Goal: Information Seeking & Learning: Learn about a topic

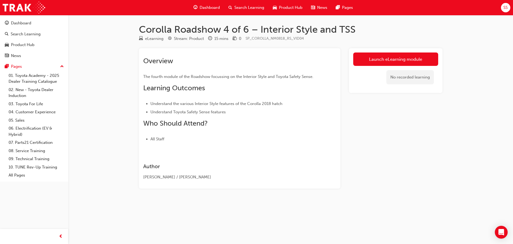
click at [381, 57] on link "Launch eLearning module" at bounding box center [396, 58] width 85 height 13
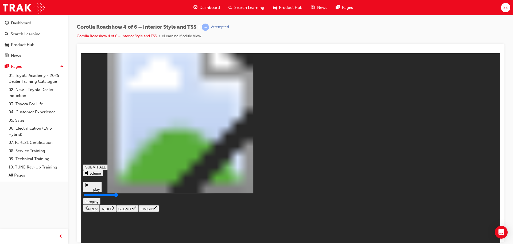
click at [114, 209] on icon at bounding box center [113, 207] width 2 height 4
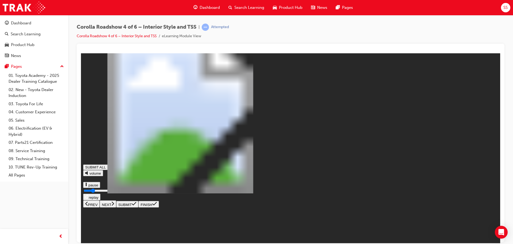
click at [116, 207] on button "NEXT" at bounding box center [108, 203] width 17 height 7
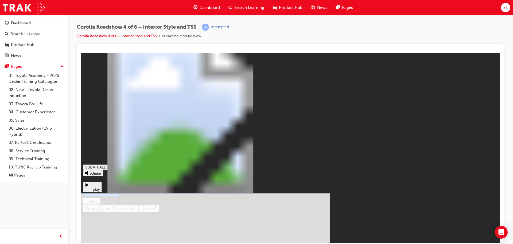
click at [136, 210] on icon at bounding box center [134, 207] width 5 height 4
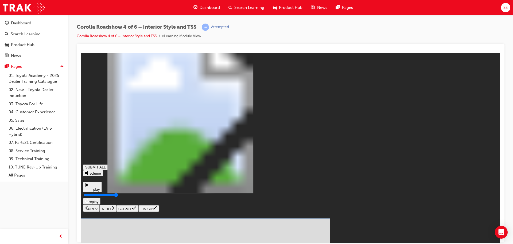
click at [136, 209] on icon at bounding box center [134, 207] width 5 height 3
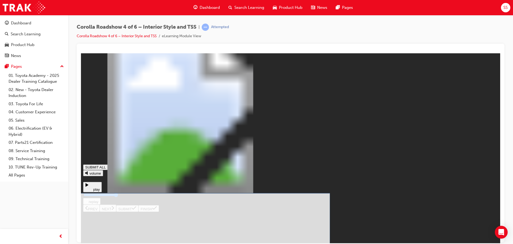
click at [139, 211] on button "SUBMIT" at bounding box center [127, 208] width 22 height 7
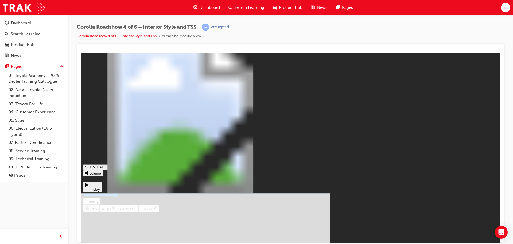
click at [136, 210] on icon at bounding box center [134, 207] width 5 height 4
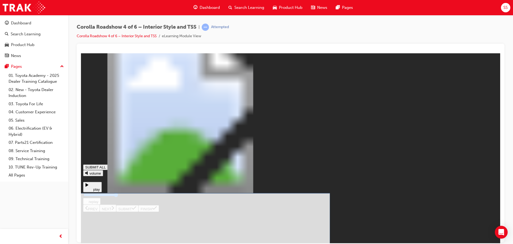
click at [139, 211] on button "SUBMIT" at bounding box center [127, 208] width 22 height 7
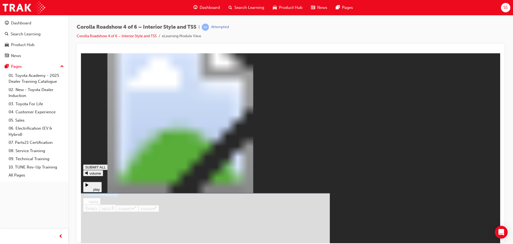
click at [136, 209] on icon at bounding box center [134, 207] width 5 height 3
click at [136, 210] on icon at bounding box center [134, 207] width 5 height 4
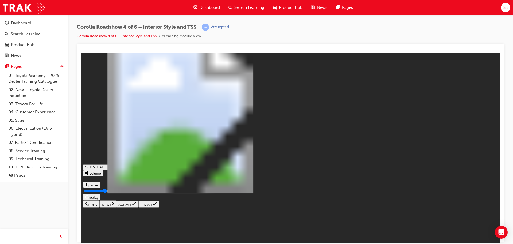
type input "0.677"
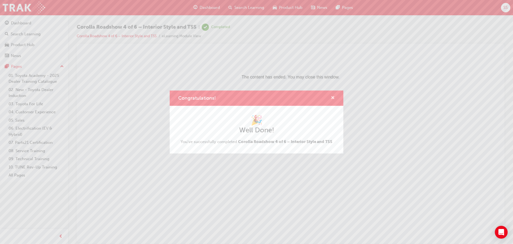
drag, startPoint x: 334, startPoint y: 98, endPoint x: 242, endPoint y: 45, distance: 105.9
click at [334, 98] on span "cross-icon" at bounding box center [333, 98] width 4 height 5
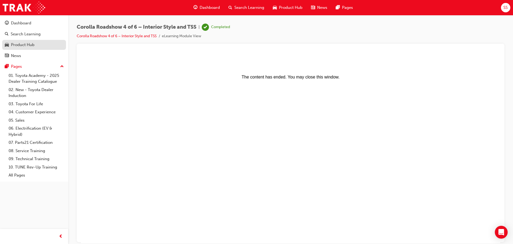
click at [27, 45] on div "Product Hub" at bounding box center [23, 45] width 24 height 6
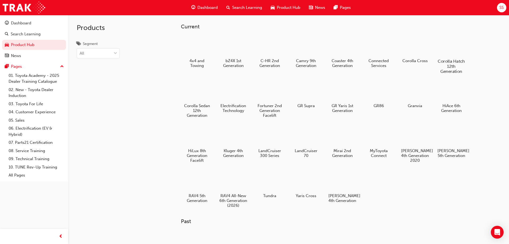
click at [446, 42] on div at bounding box center [452, 45] width 30 height 21
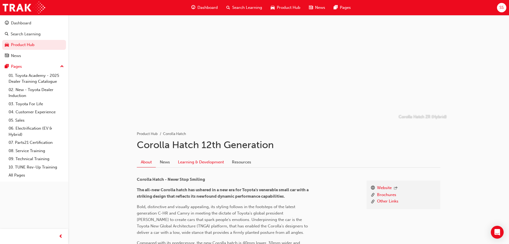
click at [195, 163] on link "Learning & Development" at bounding box center [201, 162] width 54 height 10
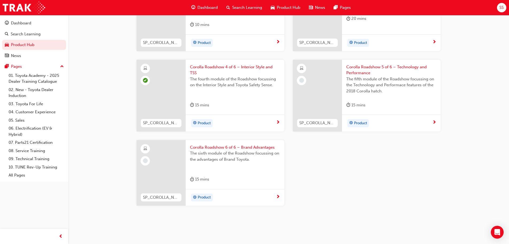
scroll to position [348, 0]
click at [362, 61] on div "Corolla Roadshow 5 of 6 – Technology and Performance The fifth module of the Ro…" at bounding box center [391, 86] width 99 height 55
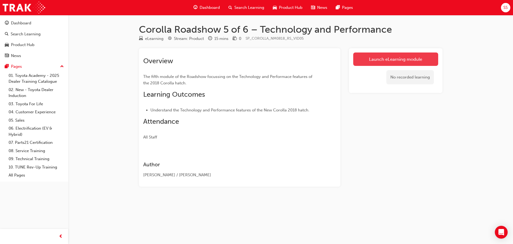
click at [389, 58] on link "Launch eLearning module" at bounding box center [396, 58] width 85 height 13
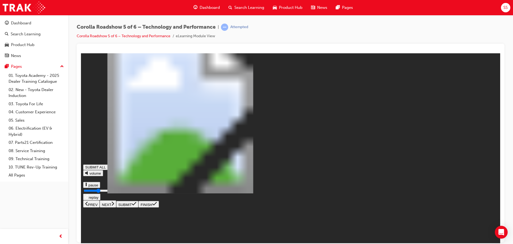
click at [116, 207] on button "NEXT" at bounding box center [108, 203] width 17 height 7
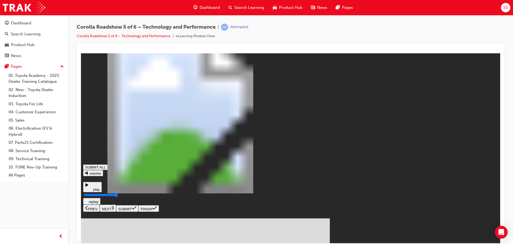
click at [139, 211] on button "SUBMIT" at bounding box center [127, 208] width 22 height 7
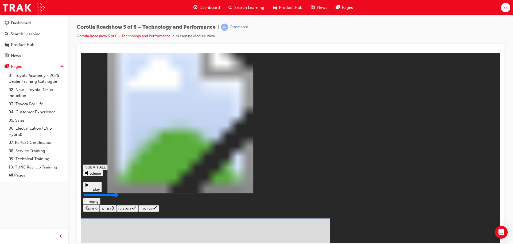
click at [136, 209] on icon at bounding box center [134, 207] width 5 height 3
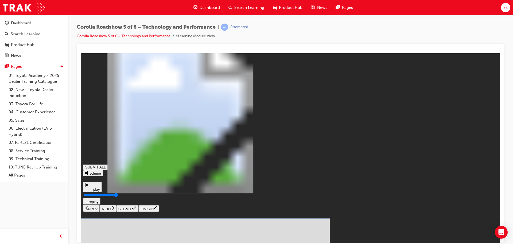
click at [136, 210] on icon at bounding box center [134, 207] width 5 height 4
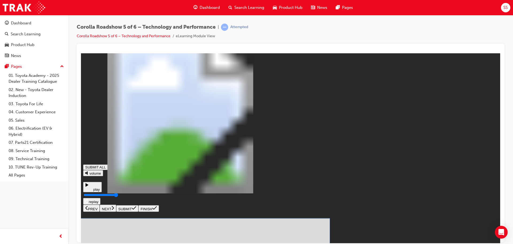
click at [136, 210] on span at bounding box center [134, 208] width 5 height 4
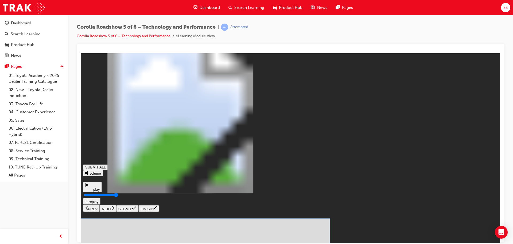
click at [136, 209] on icon at bounding box center [134, 207] width 5 height 3
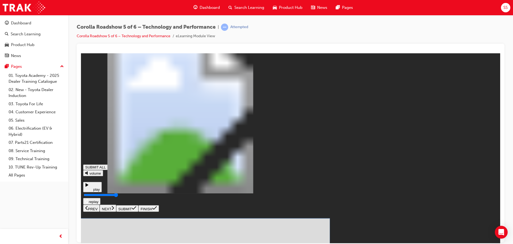
click at [139, 211] on button "SUBMIT" at bounding box center [127, 208] width 22 height 7
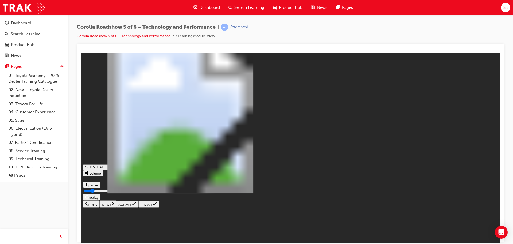
drag, startPoint x: 398, startPoint y: 208, endPoint x: 398, endPoint y: 211, distance: 3.2
type input "0.265"
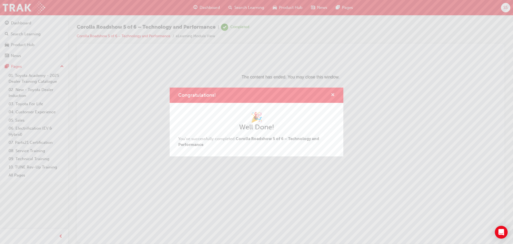
drag, startPoint x: 333, startPoint y: 95, endPoint x: 252, endPoint y: 42, distance: 97.2
click at [333, 95] on span "cross-icon" at bounding box center [333, 95] width 4 height 5
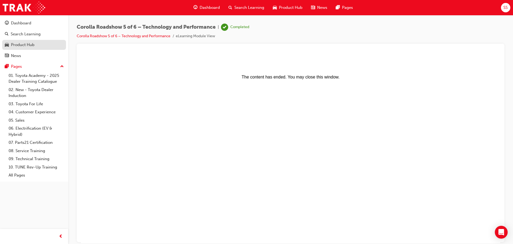
click at [23, 41] on link "Product Hub" at bounding box center [34, 45] width 64 height 10
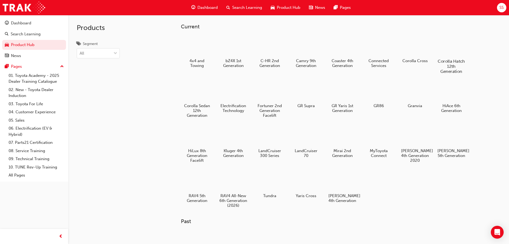
click at [448, 49] on div at bounding box center [452, 45] width 30 height 21
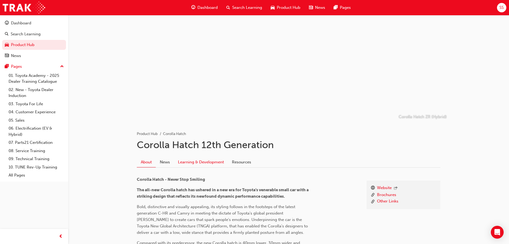
click at [194, 162] on link "Learning & Development" at bounding box center [201, 162] width 54 height 10
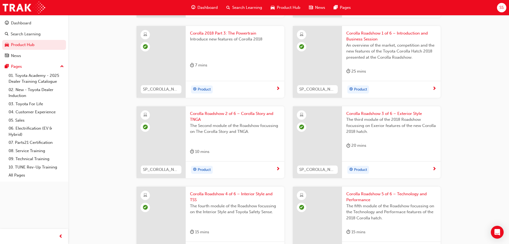
scroll to position [348, 0]
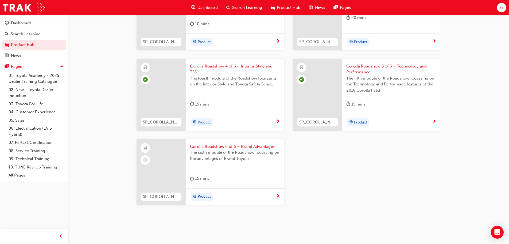
click at [218, 148] on span "Corolla Roadshow 6 of 6 – Brand Advantages" at bounding box center [235, 146] width 90 height 6
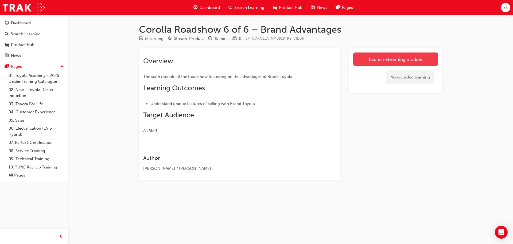
click at [401, 57] on link "Launch eLearning module" at bounding box center [396, 58] width 85 height 13
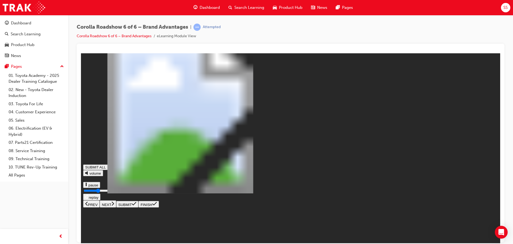
click at [114, 205] on icon at bounding box center [113, 203] width 3 height 5
click at [116, 207] on button "NEXT" at bounding box center [108, 203] width 17 height 7
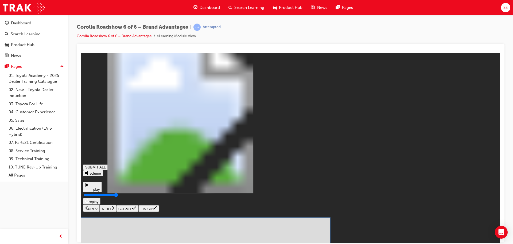
drag, startPoint x: 182, startPoint y: 125, endPoint x: 186, endPoint y: 128, distance: 4.7
click at [136, 210] on icon at bounding box center [134, 207] width 5 height 4
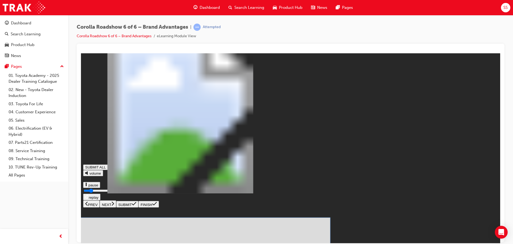
drag, startPoint x: 291, startPoint y: 171, endPoint x: 286, endPoint y: 170, distance: 4.9
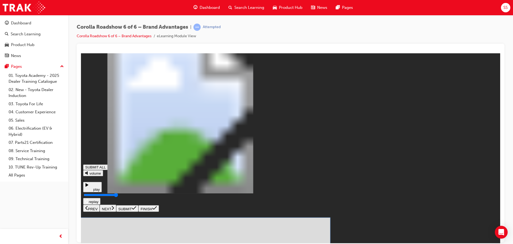
click at [139, 211] on button "SUBMIT" at bounding box center [127, 208] width 22 height 7
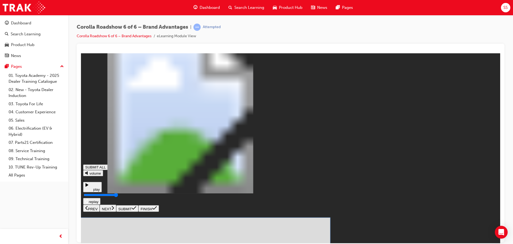
click at [136, 210] on icon at bounding box center [134, 207] width 5 height 4
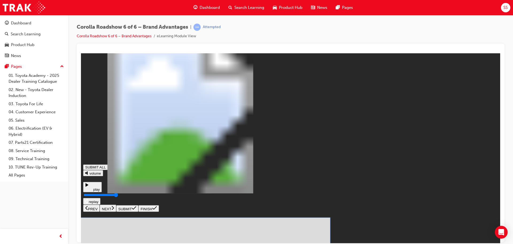
click at [136, 210] on icon at bounding box center [134, 207] width 5 height 4
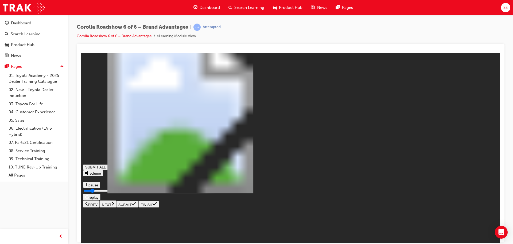
type input "0.332"
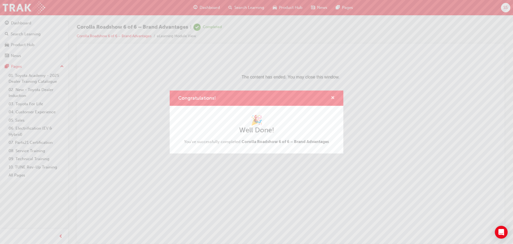
click at [333, 96] on span "cross-icon" at bounding box center [333, 98] width 4 height 5
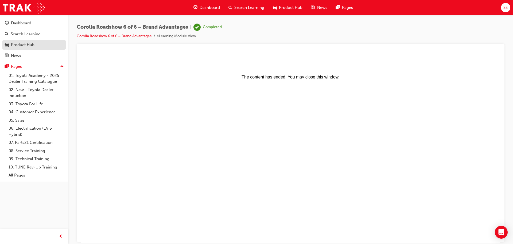
click at [29, 46] on div "Product Hub" at bounding box center [23, 45] width 24 height 6
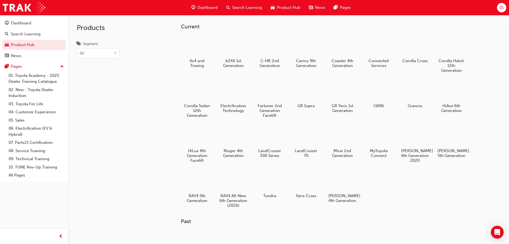
click at [189, 94] on div at bounding box center [197, 91] width 28 height 20
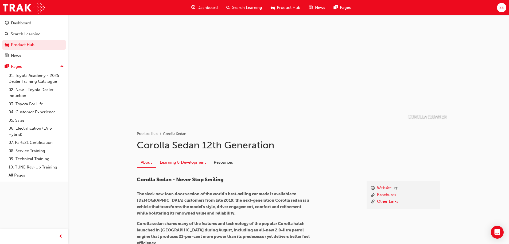
click at [178, 160] on link "Learning & Development" at bounding box center [183, 162] width 54 height 10
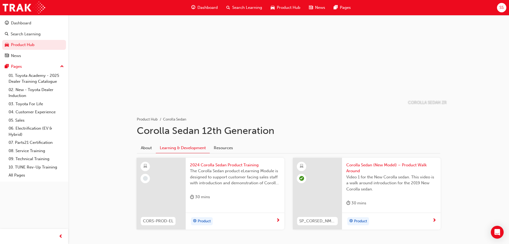
scroll to position [39, 0]
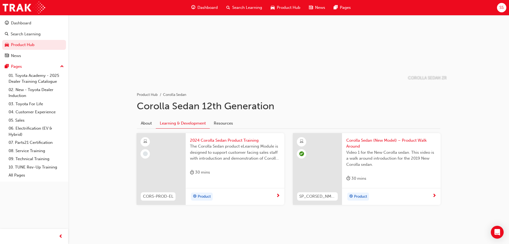
click at [217, 140] on span "2024 Corolla Sedan Product Training" at bounding box center [235, 140] width 90 height 6
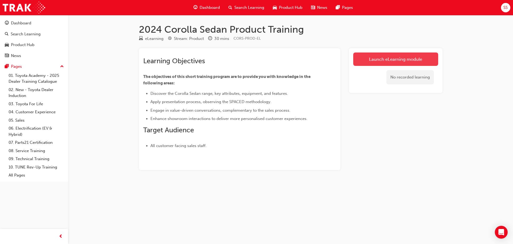
click at [392, 52] on link "Launch eLearning module" at bounding box center [396, 58] width 85 height 13
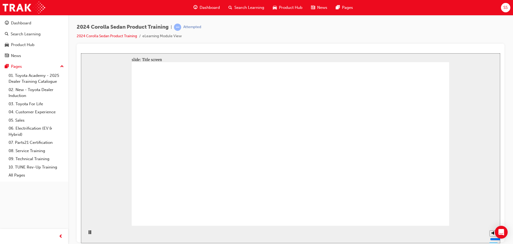
drag, startPoint x: 287, startPoint y: 204, endPoint x: 287, endPoint y: 208, distance: 3.7
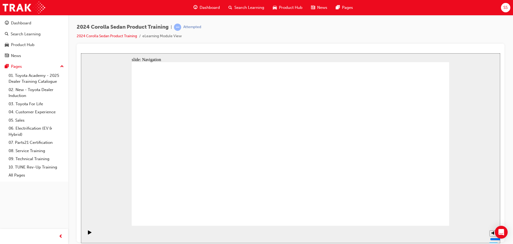
drag, startPoint x: 269, startPoint y: 198, endPoint x: 271, endPoint y: 195, distance: 3.4
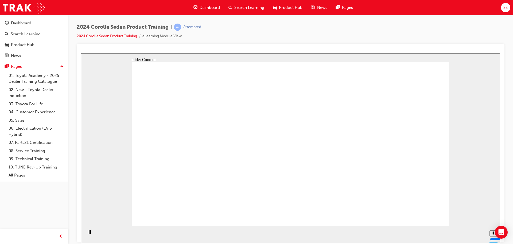
type input "5"
click at [494, 217] on input "volume" at bounding box center [507, 218] width 34 height 4
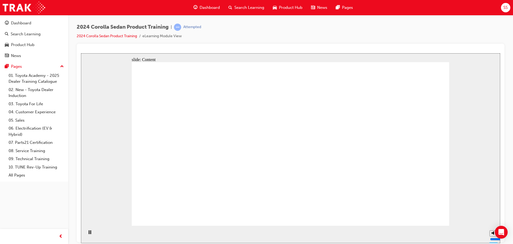
drag, startPoint x: 373, startPoint y: 112, endPoint x: 365, endPoint y: 104, distance: 11.5
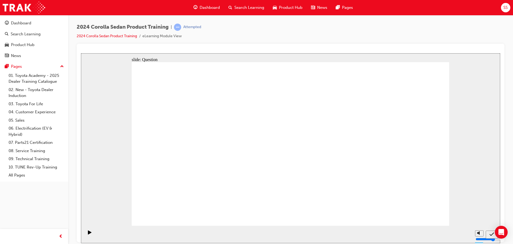
radio input "true"
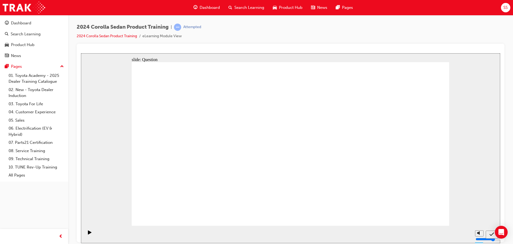
radio input "true"
drag, startPoint x: 279, startPoint y: 185, endPoint x: 283, endPoint y: 184, distance: 4.9
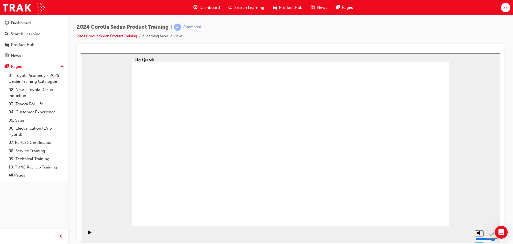
radio input "true"
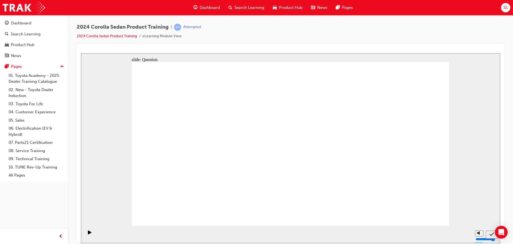
radio input "true"
drag, startPoint x: 201, startPoint y: 190, endPoint x: 315, endPoint y: 137, distance: 126.1
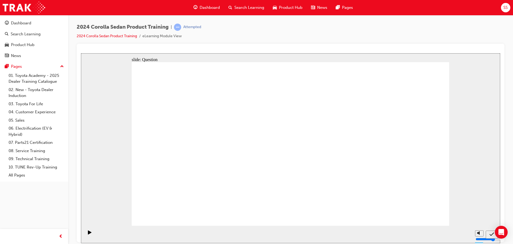
drag, startPoint x: 312, startPoint y: 134, endPoint x: 209, endPoint y: 176, distance: 111.2
drag, startPoint x: 368, startPoint y: 135, endPoint x: 266, endPoint y: 181, distance: 112.4
drag, startPoint x: 261, startPoint y: 135, endPoint x: 312, endPoint y: 182, distance: 69.8
drag, startPoint x: 204, startPoint y: 136, endPoint x: 366, endPoint y: 187, distance: 170.0
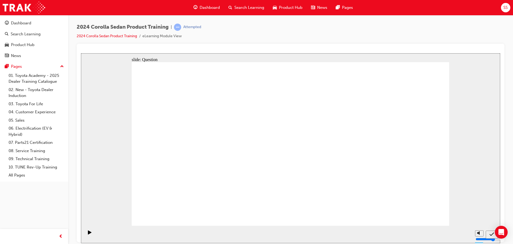
radio input "true"
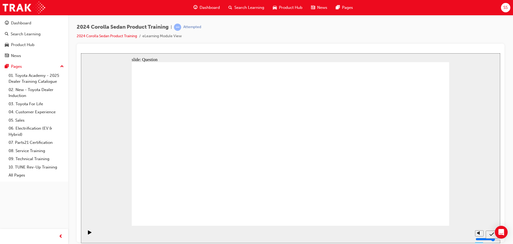
radio input "true"
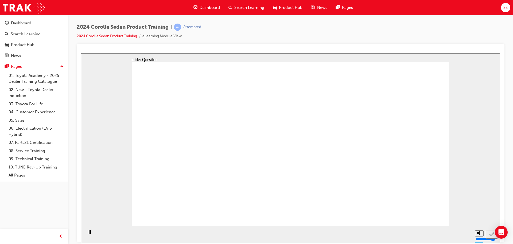
radio input "true"
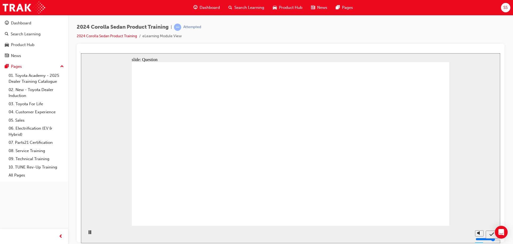
radio input "true"
drag, startPoint x: 314, startPoint y: 135, endPoint x: 208, endPoint y: 181, distance: 115.4
drag, startPoint x: 266, startPoint y: 138, endPoint x: 316, endPoint y: 185, distance: 68.7
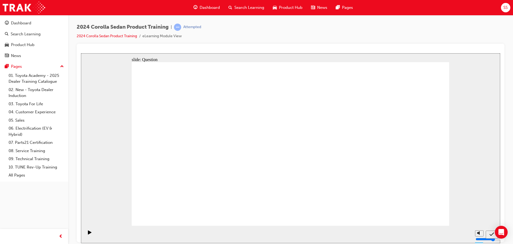
drag, startPoint x: 375, startPoint y: 138, endPoint x: 271, endPoint y: 183, distance: 113.6
drag, startPoint x: 216, startPoint y: 136, endPoint x: 373, endPoint y: 182, distance: 164.3
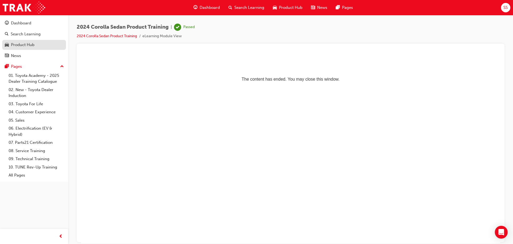
click at [23, 41] on div "Product Hub" at bounding box center [34, 44] width 59 height 7
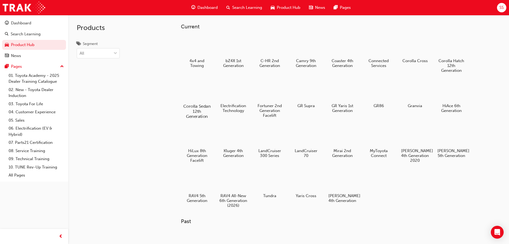
click at [199, 95] on div at bounding box center [197, 90] width 30 height 21
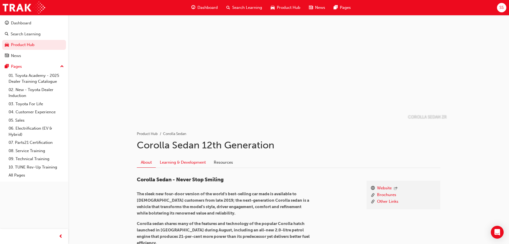
click at [177, 164] on link "Learning & Development" at bounding box center [183, 162] width 54 height 10
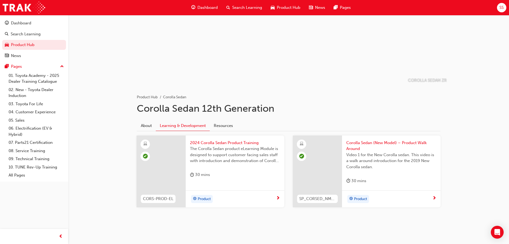
scroll to position [39, 0]
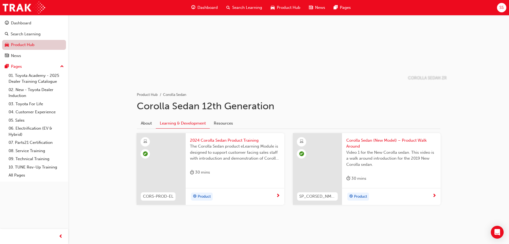
click at [26, 46] on link "Product Hub" at bounding box center [34, 45] width 64 height 10
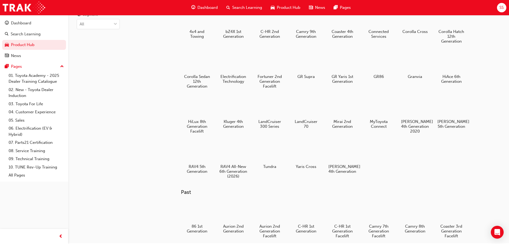
scroll to position [12, 0]
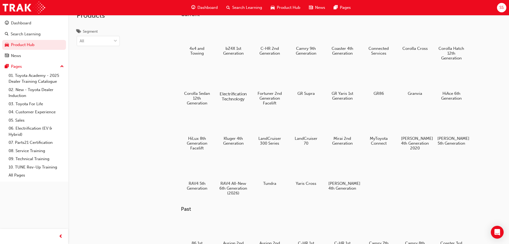
click at [233, 87] on div at bounding box center [233, 78] width 30 height 21
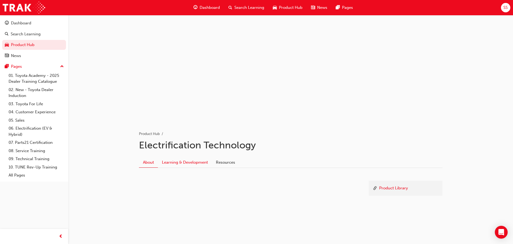
click at [181, 163] on link "Learning & Development" at bounding box center [185, 162] width 54 height 10
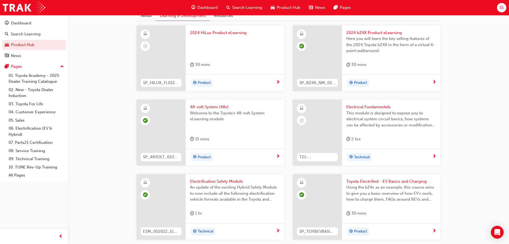
scroll to position [134, 0]
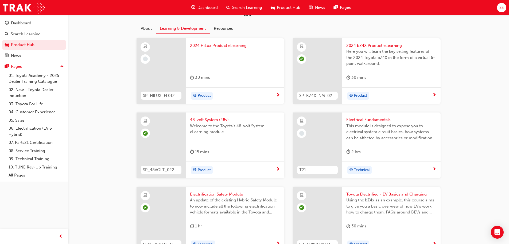
click at [222, 45] on span "2024 HiLux Product eLearning" at bounding box center [235, 46] width 90 height 6
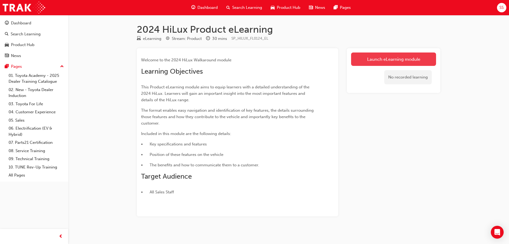
click at [383, 59] on link "Launch eLearning module" at bounding box center [393, 58] width 85 height 13
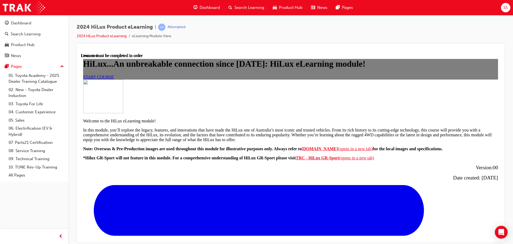
click at [114, 79] on link "START COURSE" at bounding box center [98, 76] width 31 height 5
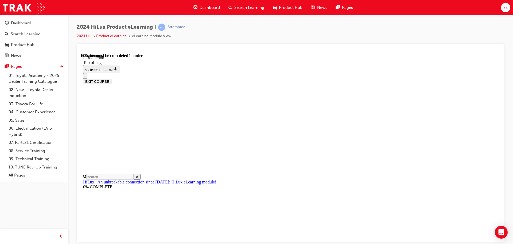
scroll to position [260, 0]
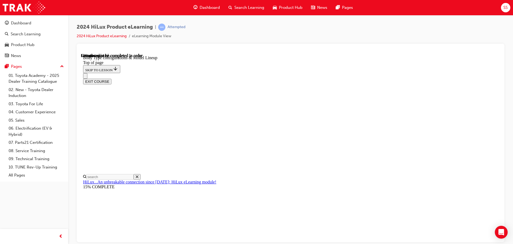
scroll to position [177, 0]
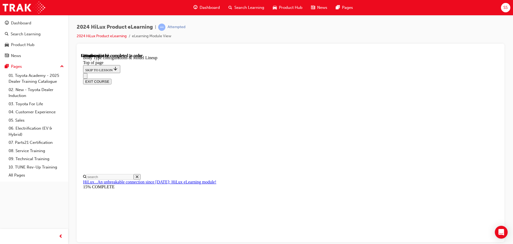
scroll to position [0, 124]
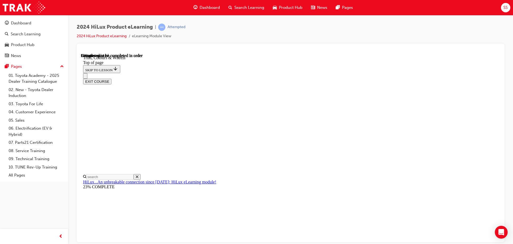
scroll to position [814, 0]
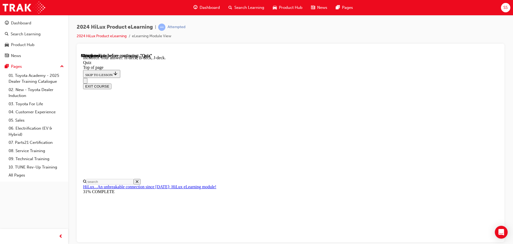
scroll to position [99, 0]
drag, startPoint x: 246, startPoint y: 153, endPoint x: 249, endPoint y: 148, distance: 6.0
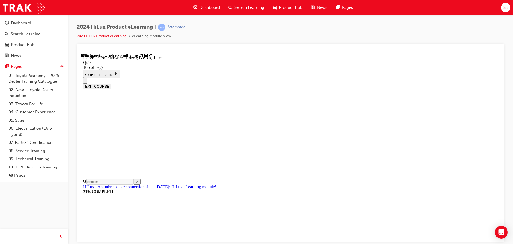
drag, startPoint x: 246, startPoint y: 194, endPoint x: 259, endPoint y: 196, distance: 12.4
drag, startPoint x: 327, startPoint y: 235, endPoint x: 328, endPoint y: 232, distance: 3.6
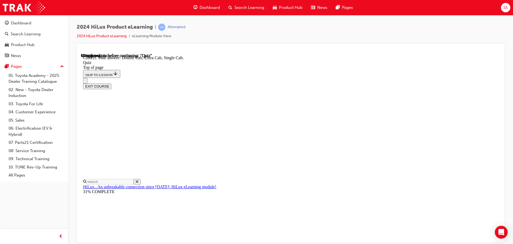
scroll to position [138, 0]
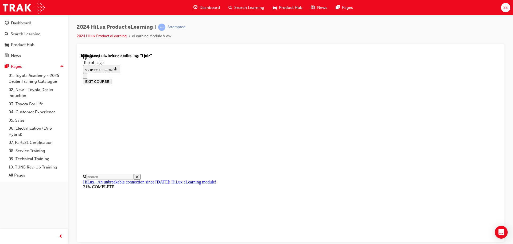
scroll to position [53, 0]
